Goal: Information Seeking & Learning: Learn about a topic

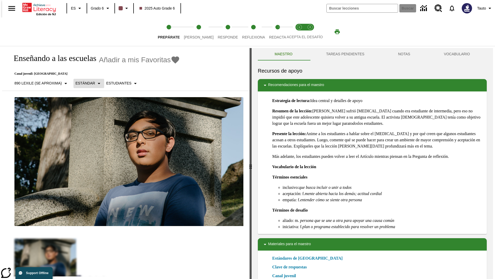
click at [86, 83] on p "Estándar" at bounding box center [86, 82] width 20 height 5
click at [40, 80] on p "890 Lexile (Se aproxima)" at bounding box center [37, 82] width 47 height 5
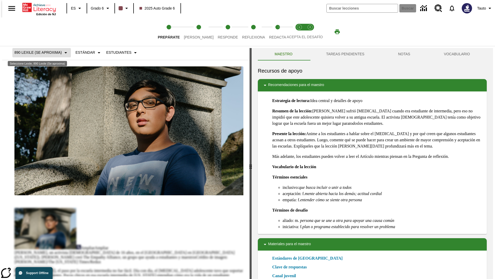
click at [40, 52] on p "890 Lexile (Se aproxima)" at bounding box center [37, 52] width 47 height 5
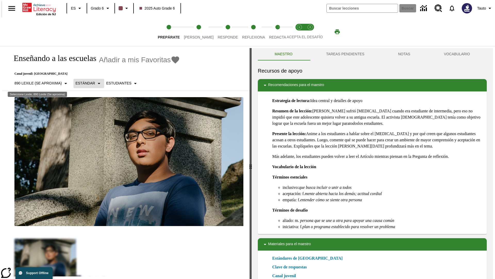
click at [86, 80] on p "Estándar" at bounding box center [86, 82] width 20 height 5
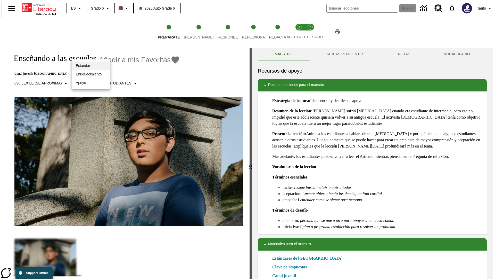
scroll to position [31, 0]
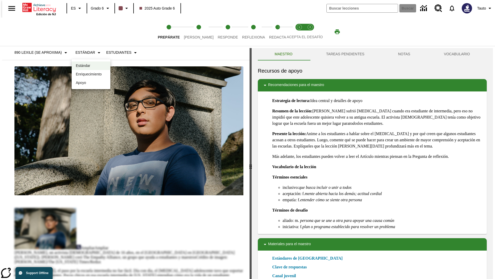
click at [91, 74] on p "Enriquecimiento" at bounding box center [91, 73] width 30 height 5
